Goal: Task Accomplishment & Management: Manage account settings

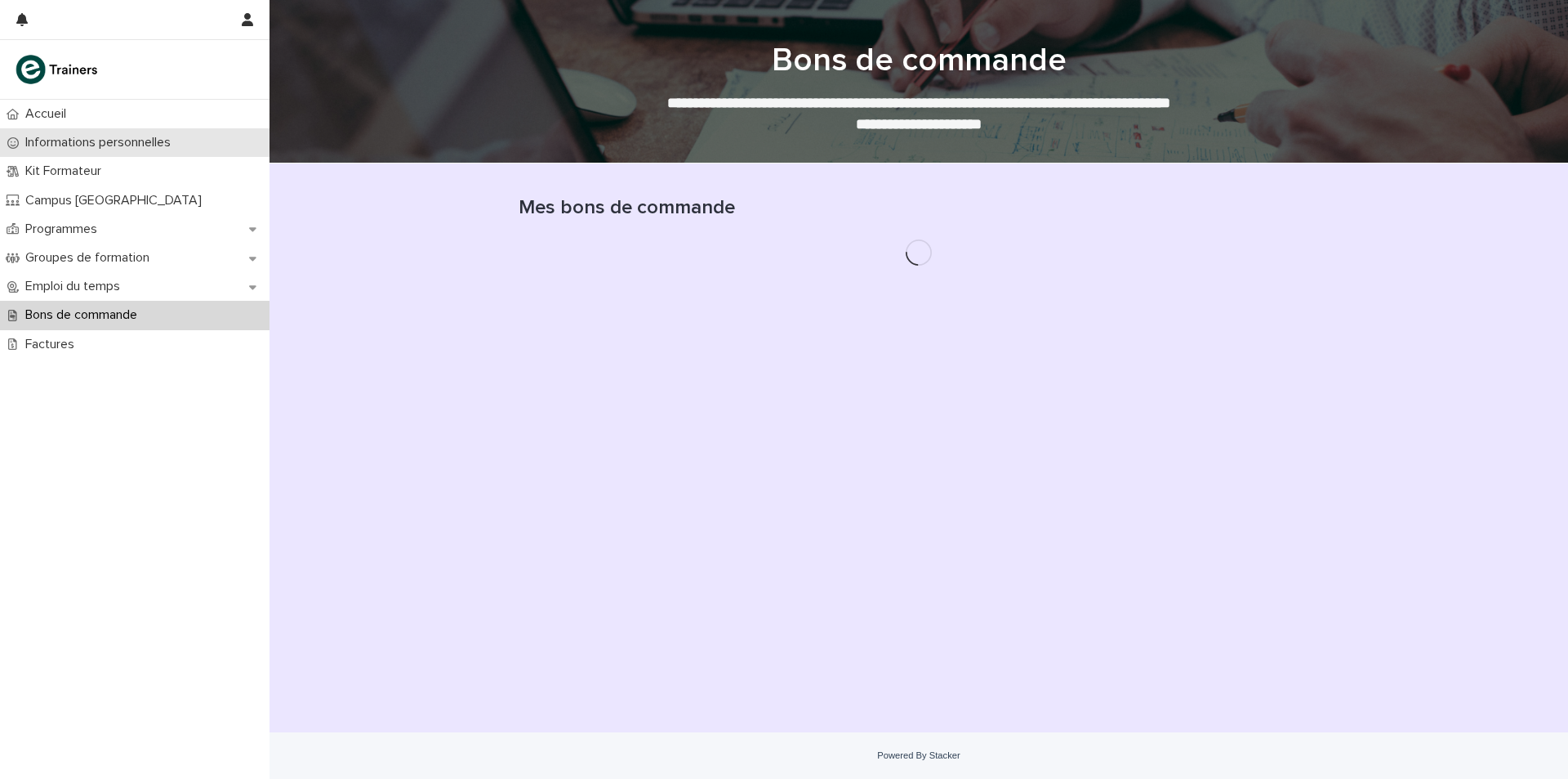
click at [81, 137] on p "Informations personnelles" at bounding box center [102, 142] width 165 height 16
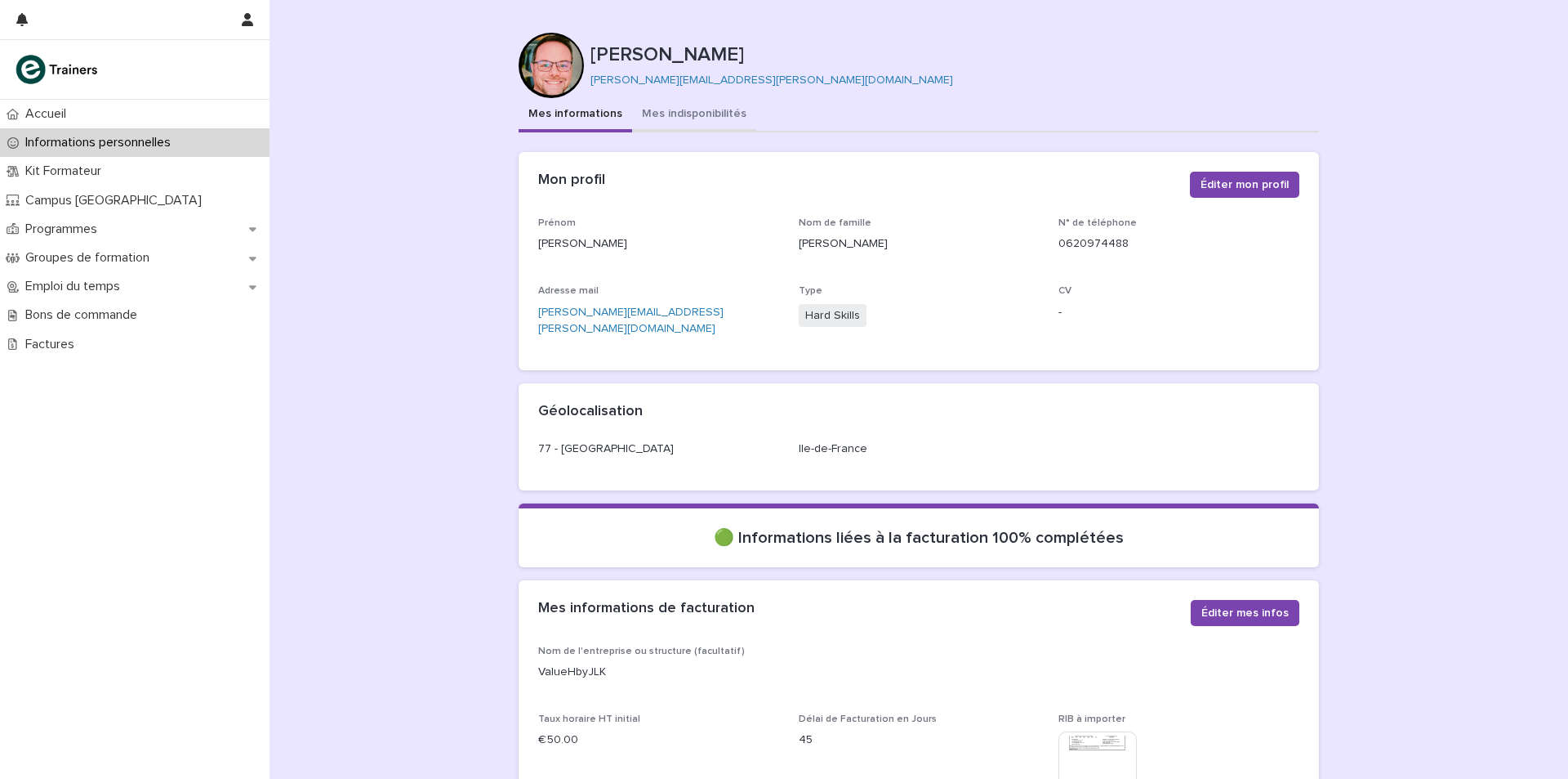
click at [700, 107] on button "Mes indisponibilités" at bounding box center [693, 114] width 124 height 34
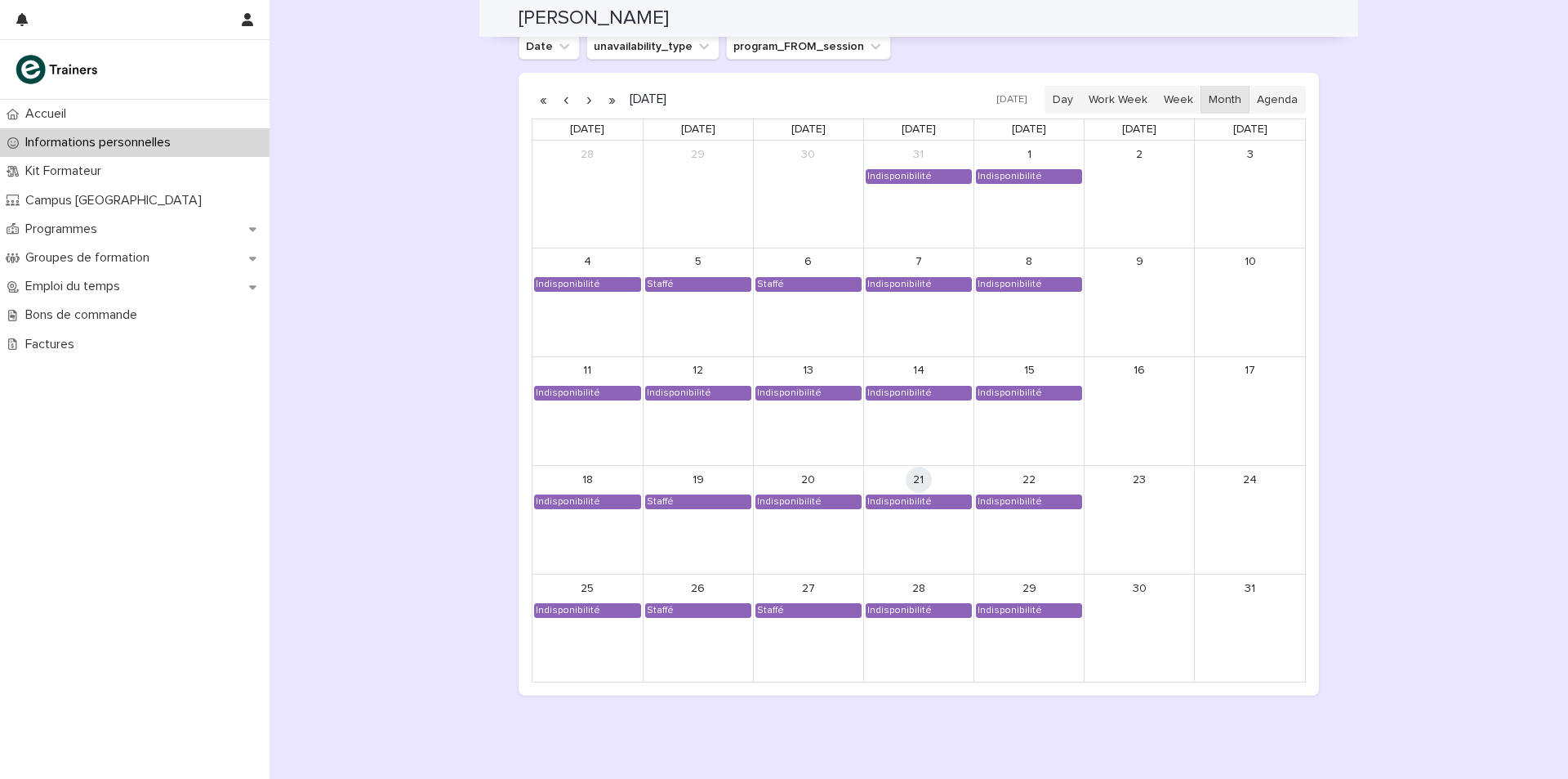
scroll to position [1364, 0]
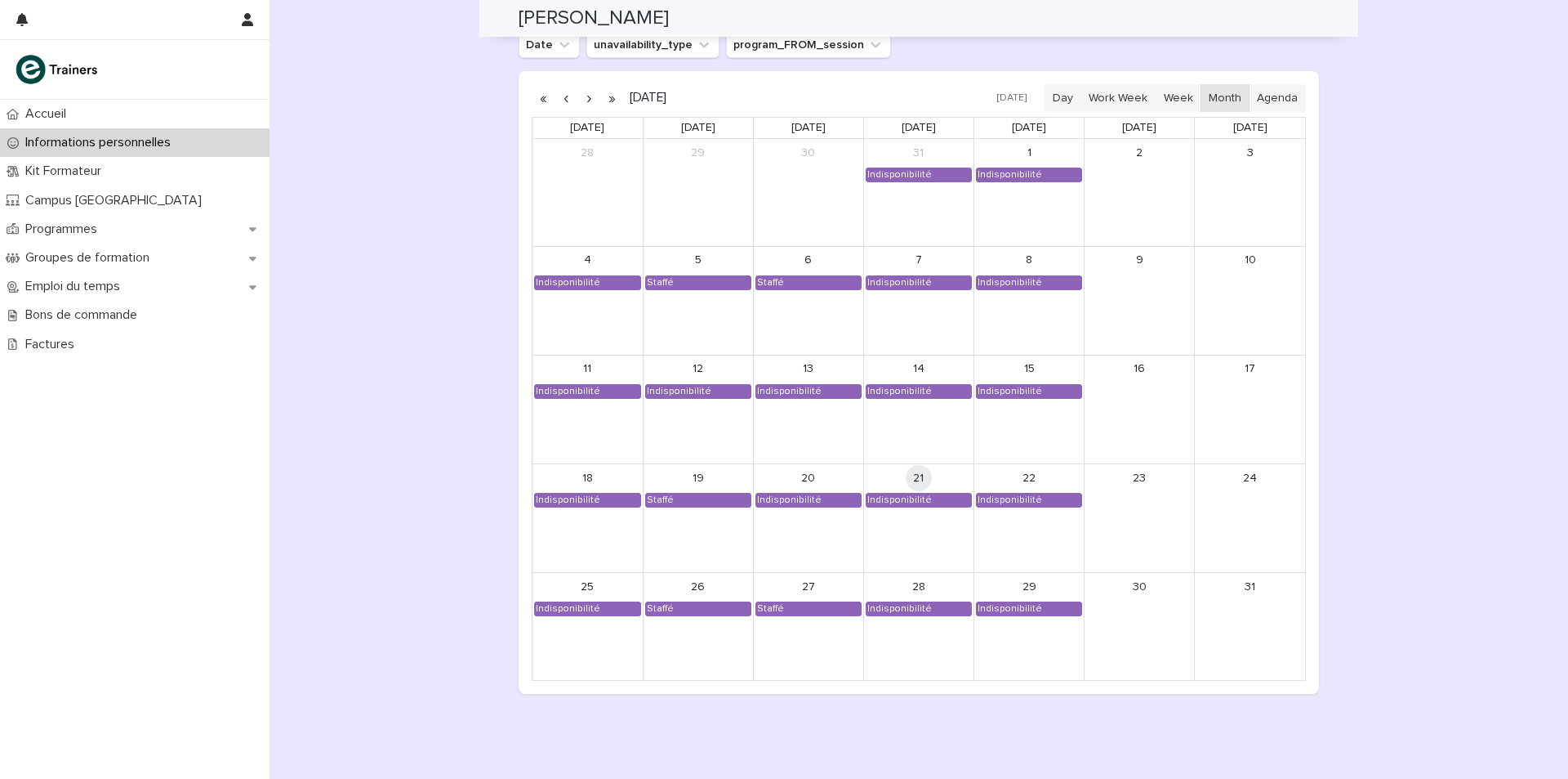
click at [582, 96] on button "button" at bounding box center [588, 98] width 23 height 26
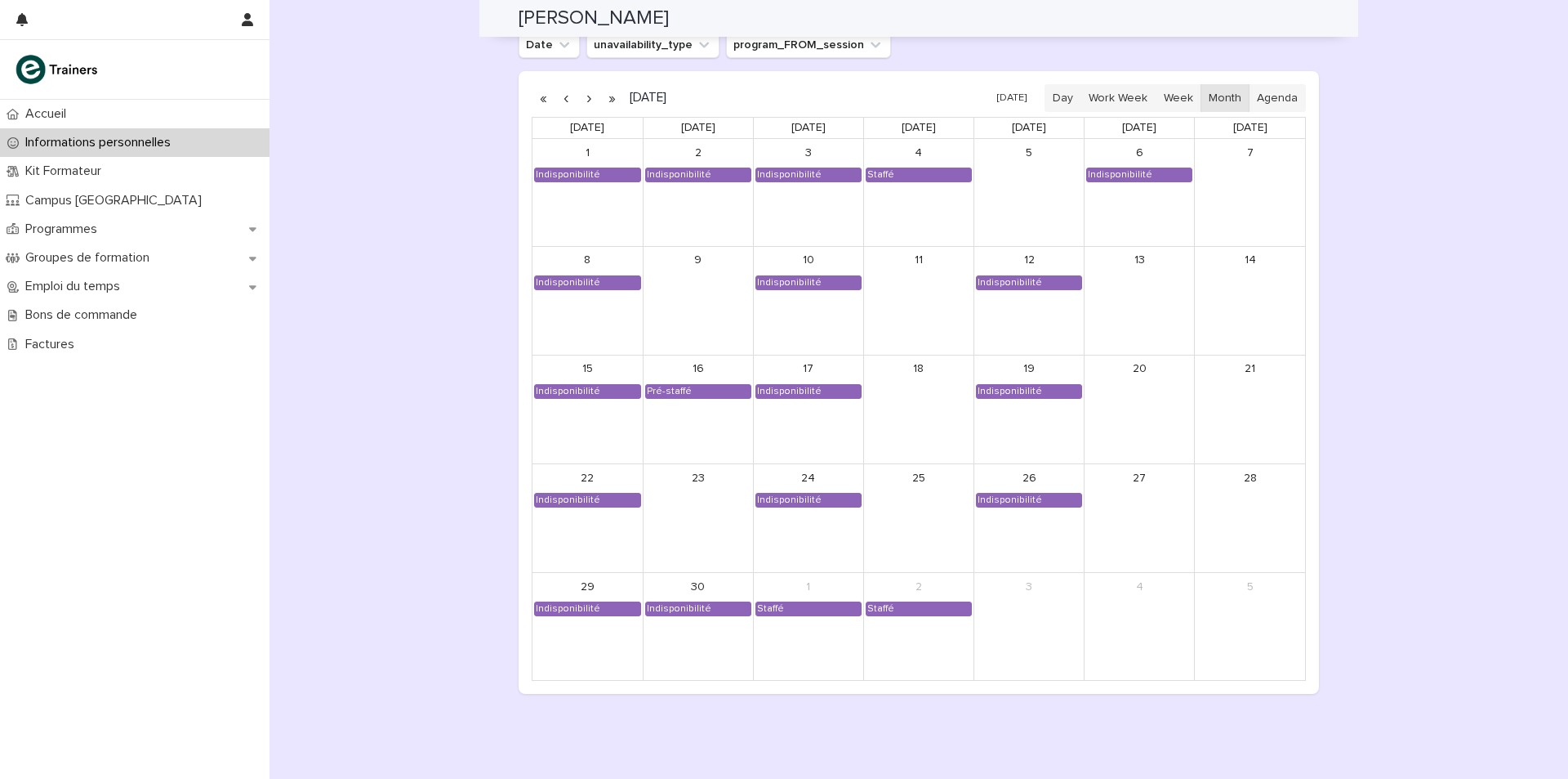
click at [580, 96] on button "button" at bounding box center [588, 98] width 23 height 26
